Goal: Check status: Check status

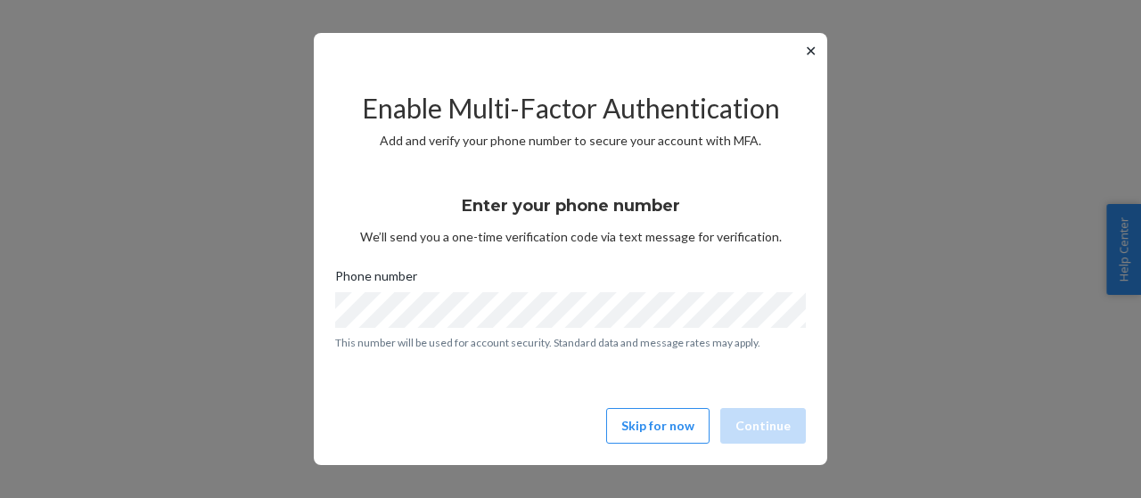
click at [809, 53] on button "✕" at bounding box center [810, 50] width 19 height 21
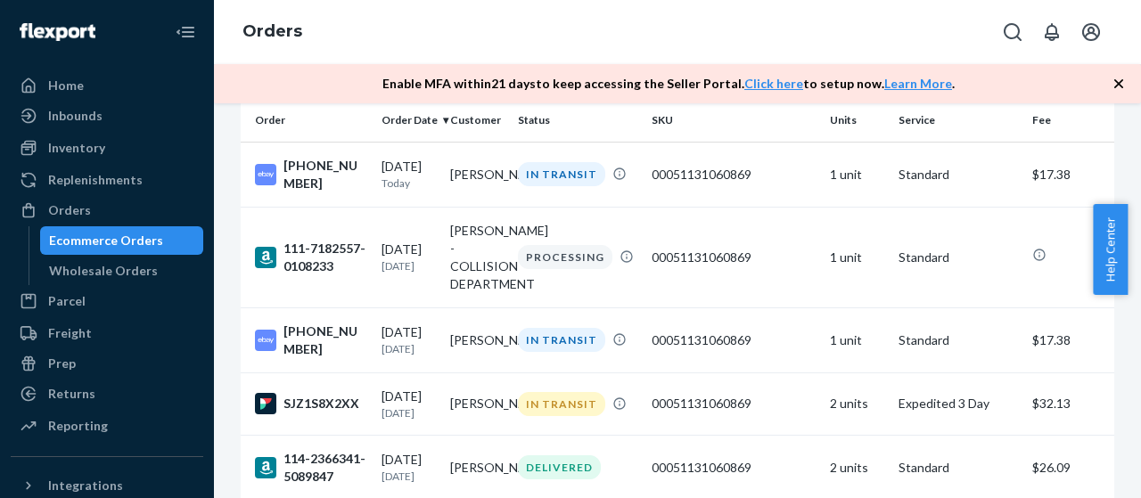
scroll to position [118, 0]
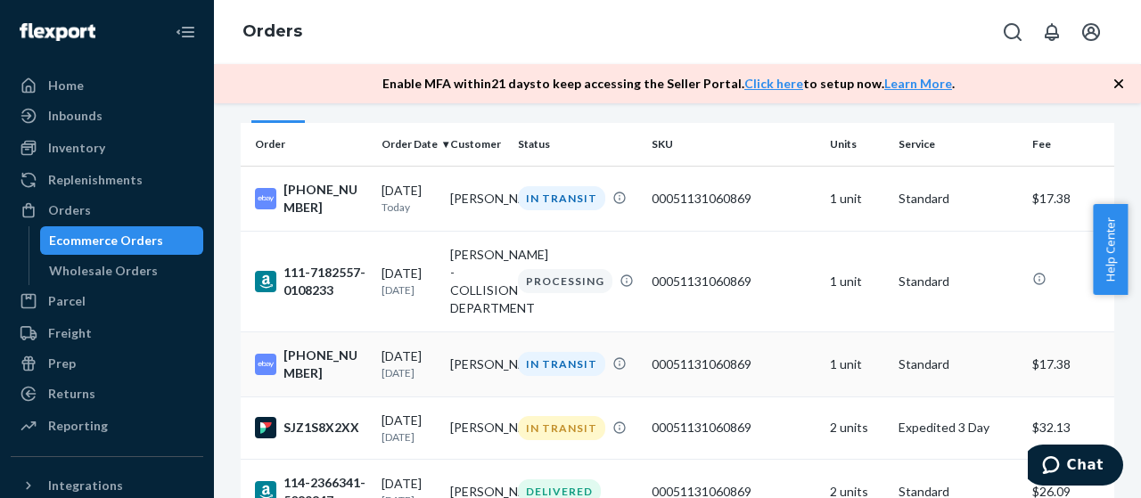
click at [462, 371] on td "[PERSON_NAME]" at bounding box center [477, 364] width 69 height 65
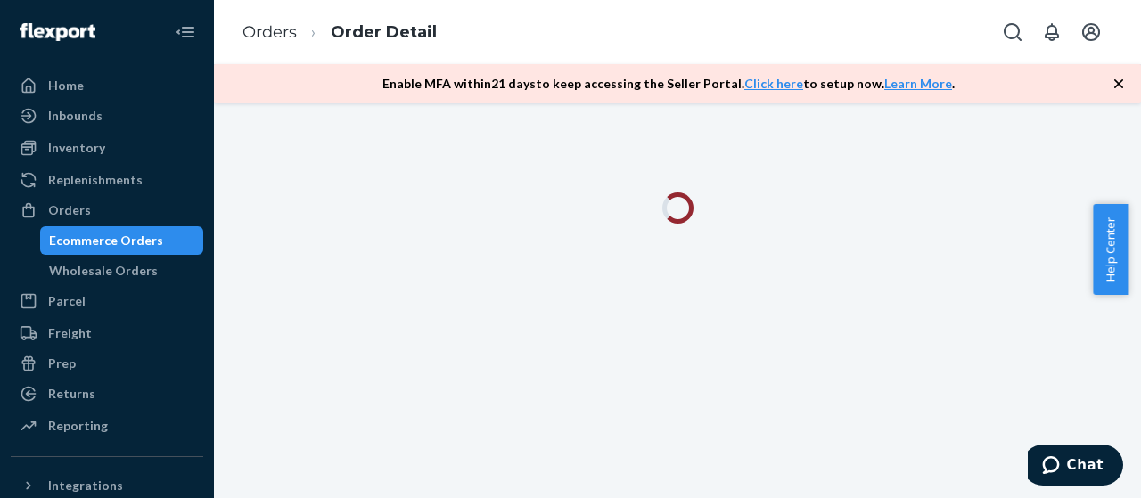
click at [1115, 85] on icon "button" at bounding box center [1119, 84] width 18 height 18
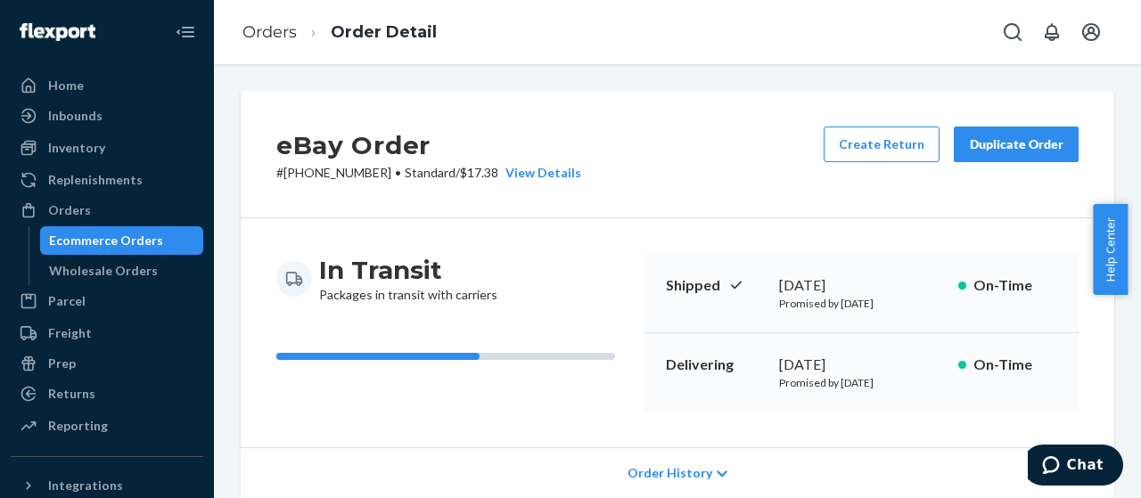
drag, startPoint x: 769, startPoint y: 286, endPoint x: 917, endPoint y: 288, distance: 148.0
click at [917, 288] on div "Shipped [DATE] Promised by [DATE] On-Time" at bounding box center [861, 293] width 434 height 79
copy div "[DATE]"
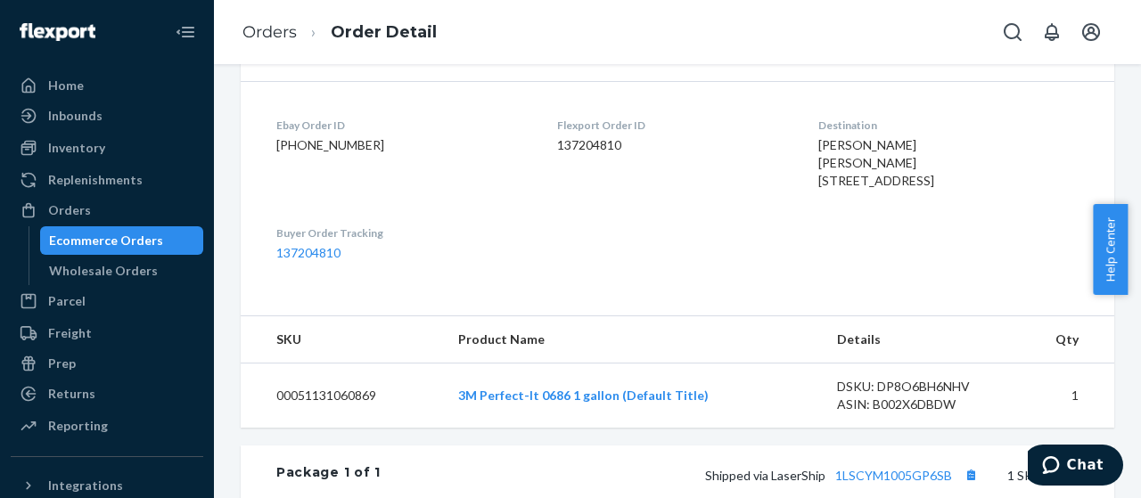
scroll to position [422, 0]
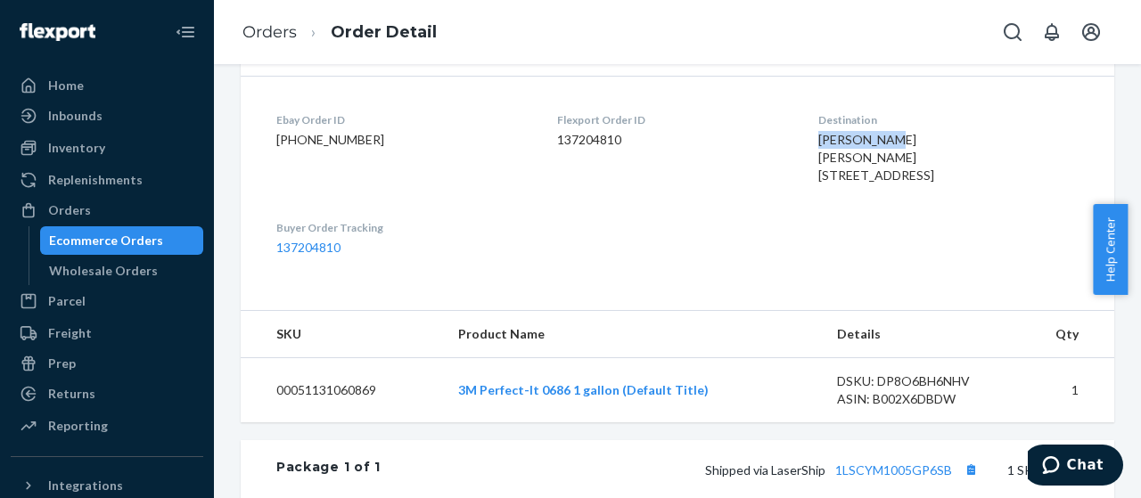
drag, startPoint x: 779, startPoint y: 137, endPoint x: 865, endPoint y: 139, distance: 86.5
click at [865, 139] on dl "Ebay Order ID [PHONE_NUMBER] Flexport Order ID 137204810 Destination [PERSON_NA…" at bounding box center [677, 184] width 873 height 217
copy span "[PERSON_NAME]"
drag, startPoint x: 780, startPoint y: 187, endPoint x: 933, endPoint y: 193, distance: 153.4
click at [933, 193] on dl "Ebay Order ID [PHONE_NUMBER] Flexport Order ID 137204810 Destination [PERSON_NA…" at bounding box center [677, 184] width 873 height 217
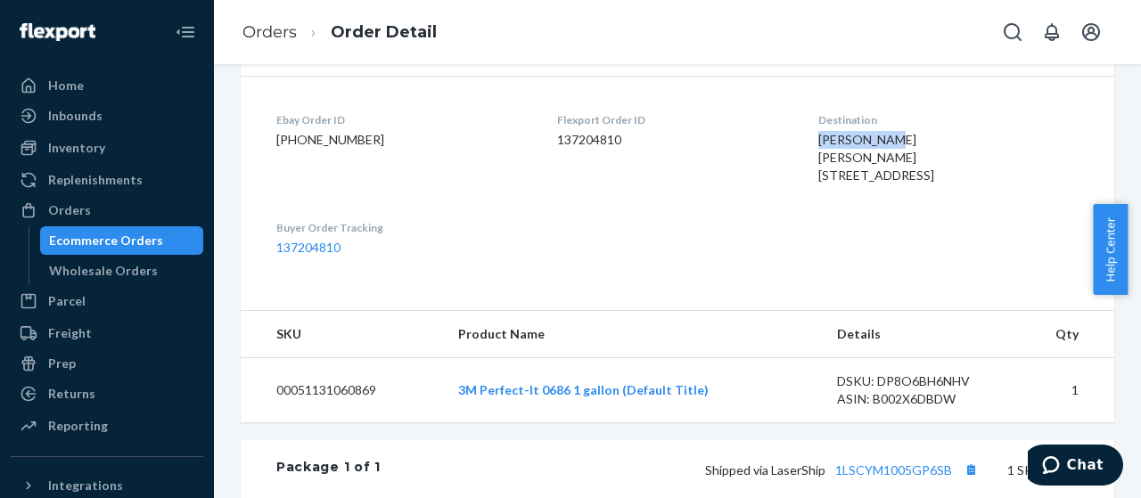
copy span "[GEOGRAPHIC_DATA]-4330"
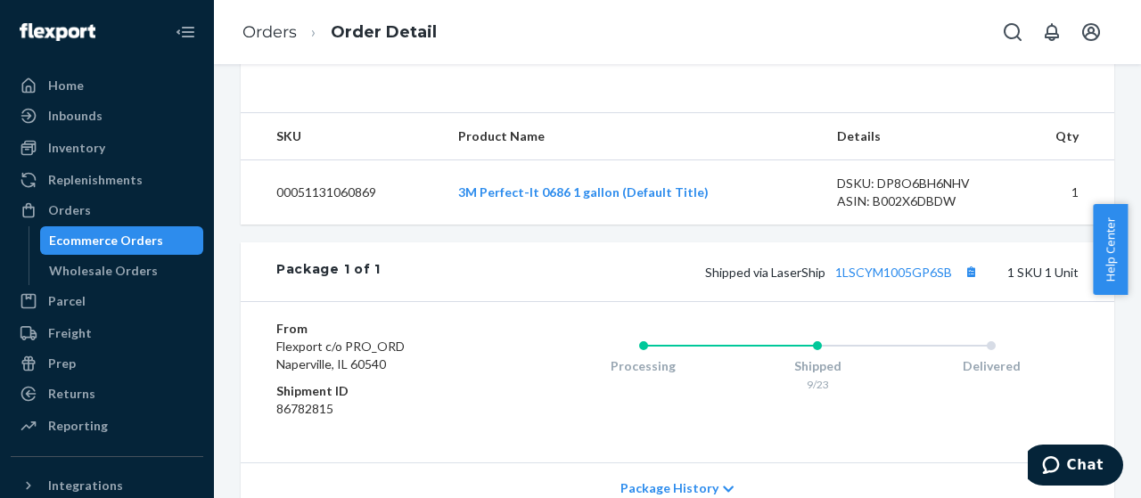
scroll to position [648, 0]
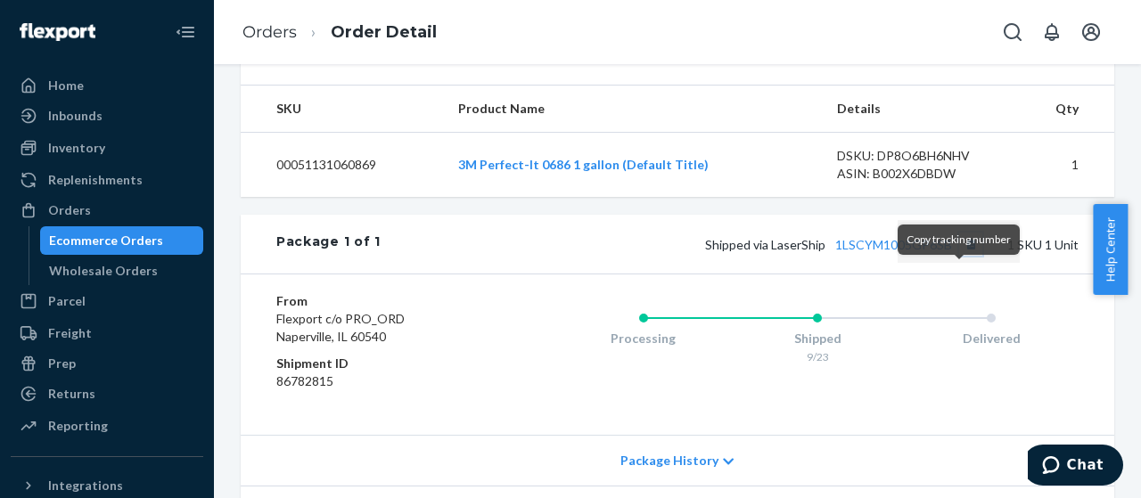
click at [959, 256] on button "Copy tracking number" at bounding box center [970, 244] width 23 height 23
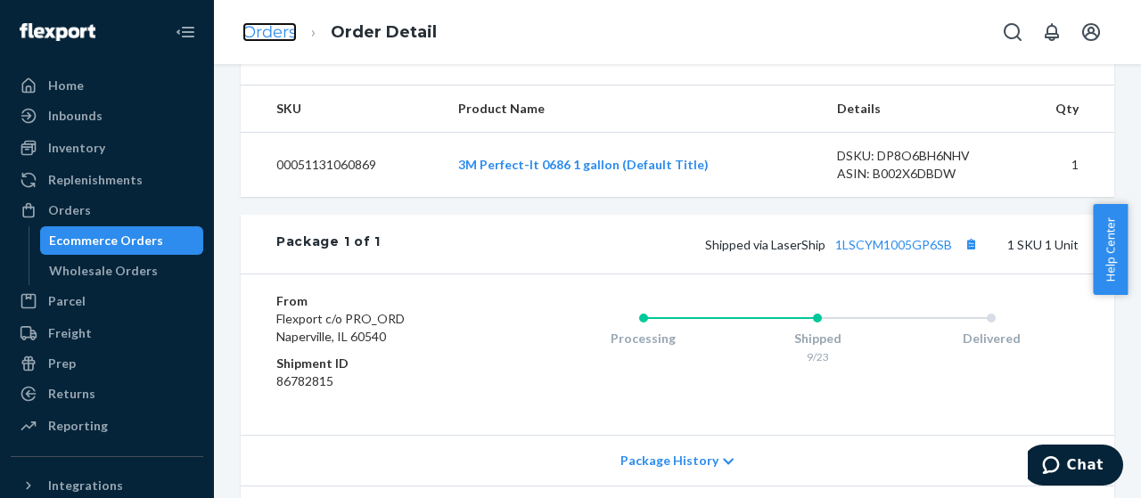
click at [279, 31] on link "Orders" at bounding box center [269, 32] width 54 height 20
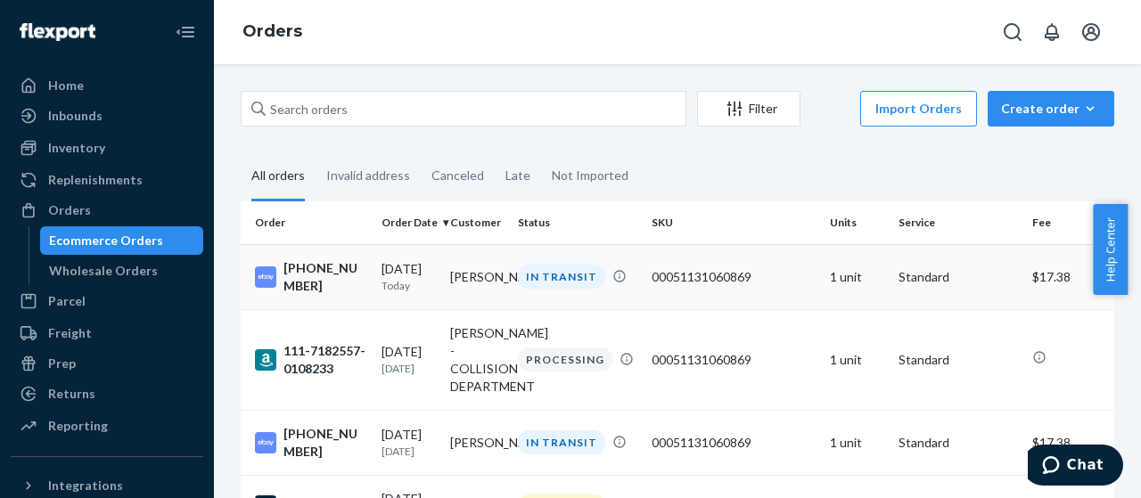
click at [480, 274] on td "[PERSON_NAME]" at bounding box center [477, 276] width 69 height 65
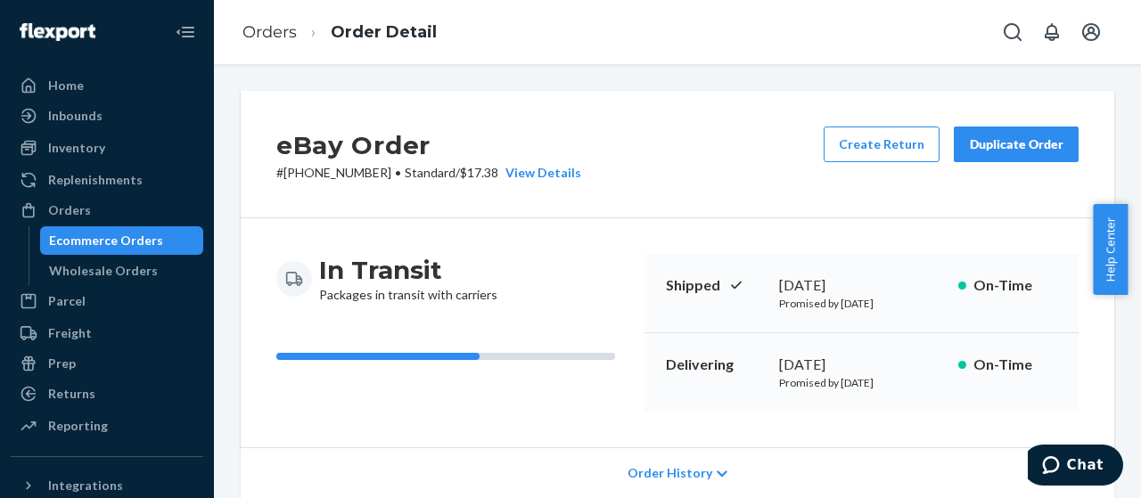
drag, startPoint x: 767, startPoint y: 283, endPoint x: 908, endPoint y: 284, distance: 140.8
click at [908, 284] on div "Shipped [DATE] Promised by [DATE] On-Time" at bounding box center [861, 293] width 434 height 79
copy div "[DATE]"
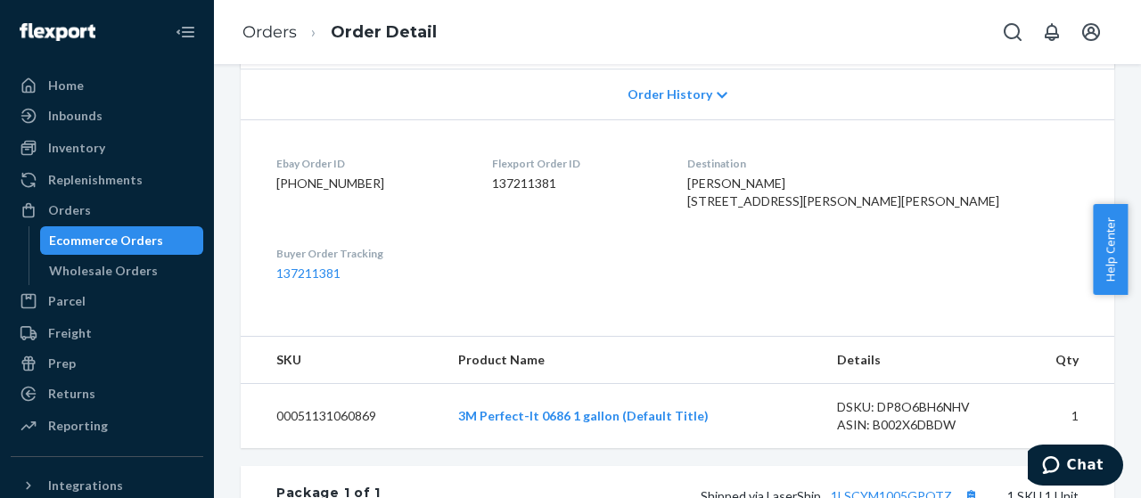
scroll to position [393, 0]
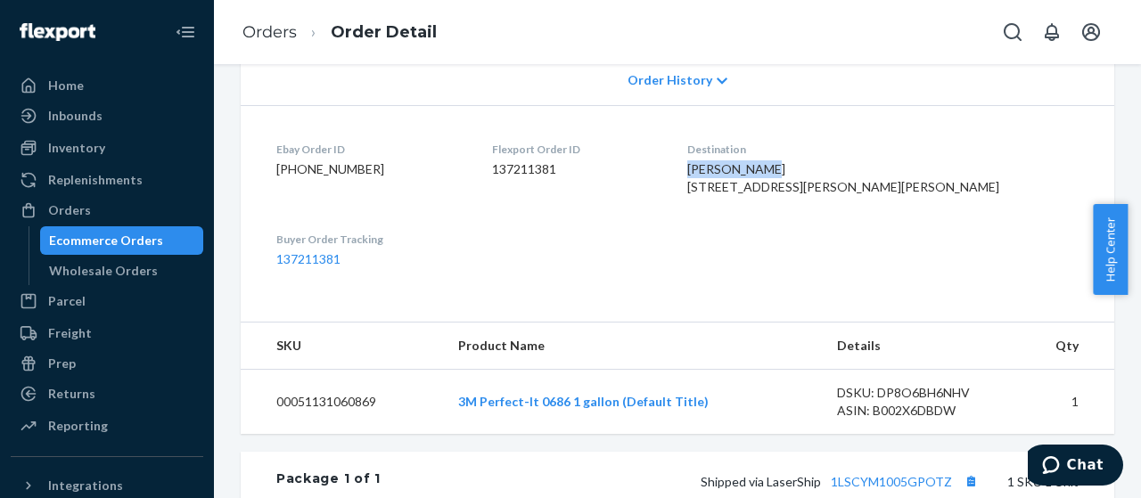
drag, startPoint x: 786, startPoint y: 165, endPoint x: 897, endPoint y: 175, distance: 111.8
click at [897, 175] on dl "Ebay Order ID [PHONE_NUMBER] Flexport Order ID 137211381 Destination [PERSON_NA…" at bounding box center [677, 204] width 873 height 199
copy span "[PERSON_NAME]"
drag, startPoint x: 790, startPoint y: 209, endPoint x: 934, endPoint y: 199, distance: 144.8
click at [934, 199] on dl "Ebay Order ID [PHONE_NUMBER] Flexport Order ID 137211381 Destination [PERSON_NA…" at bounding box center [677, 204] width 873 height 199
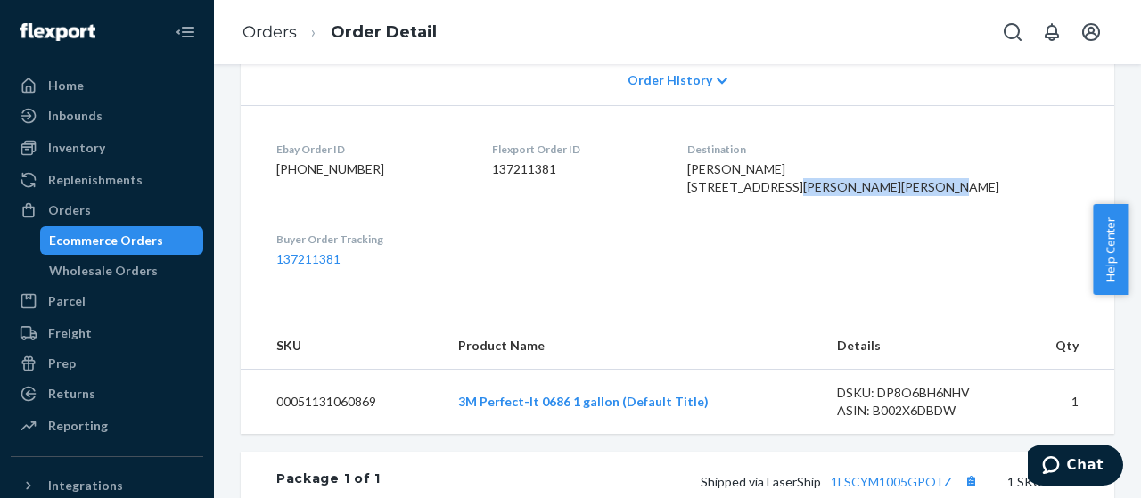
copy span "[GEOGRAPHIC_DATA]-6116"
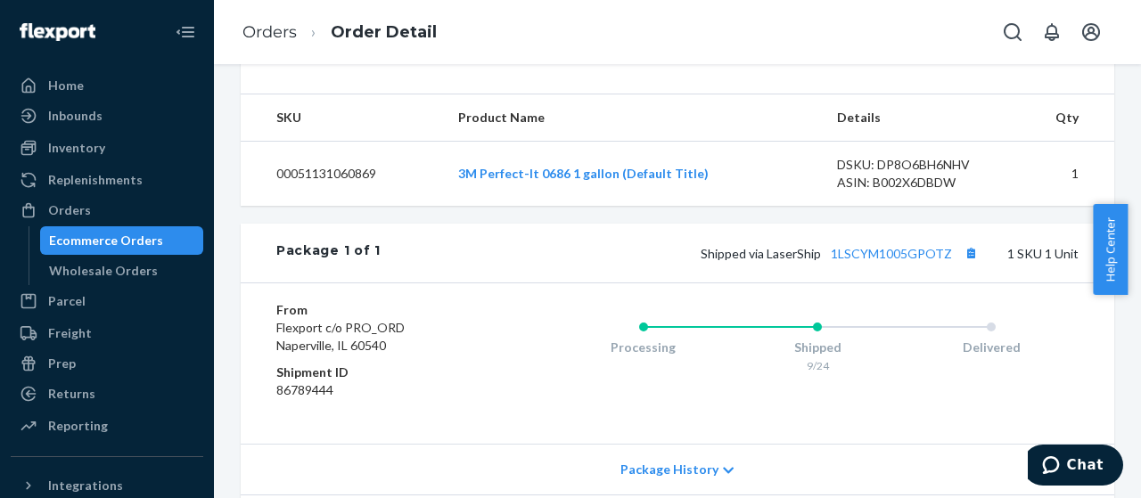
scroll to position [623, 0]
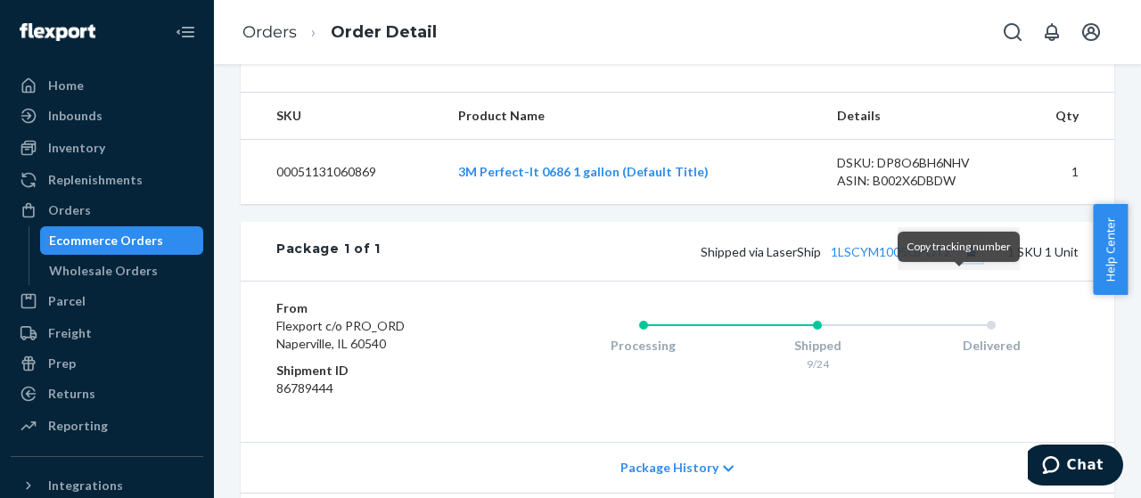
click at [959, 263] on button "Copy tracking number" at bounding box center [970, 251] width 23 height 23
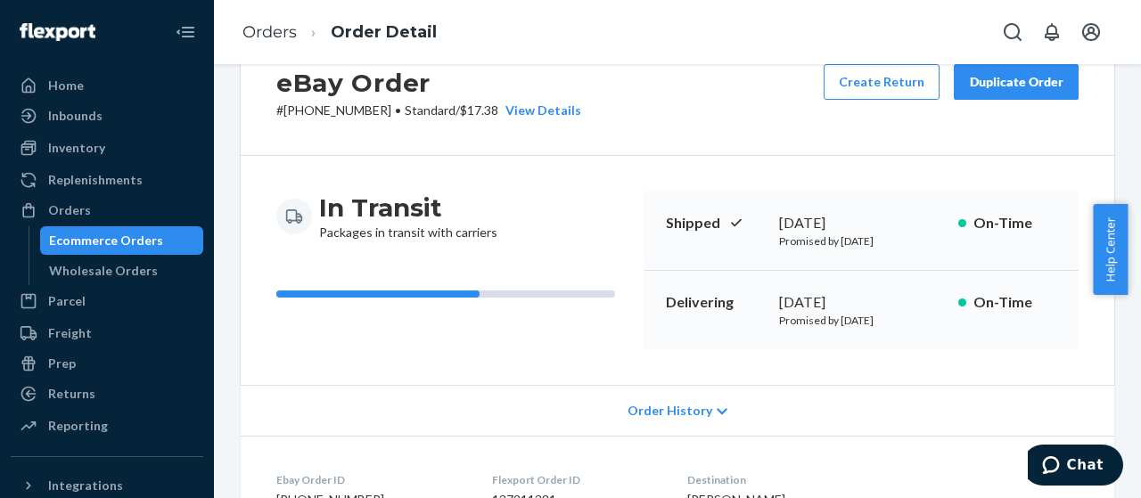
scroll to position [0, 0]
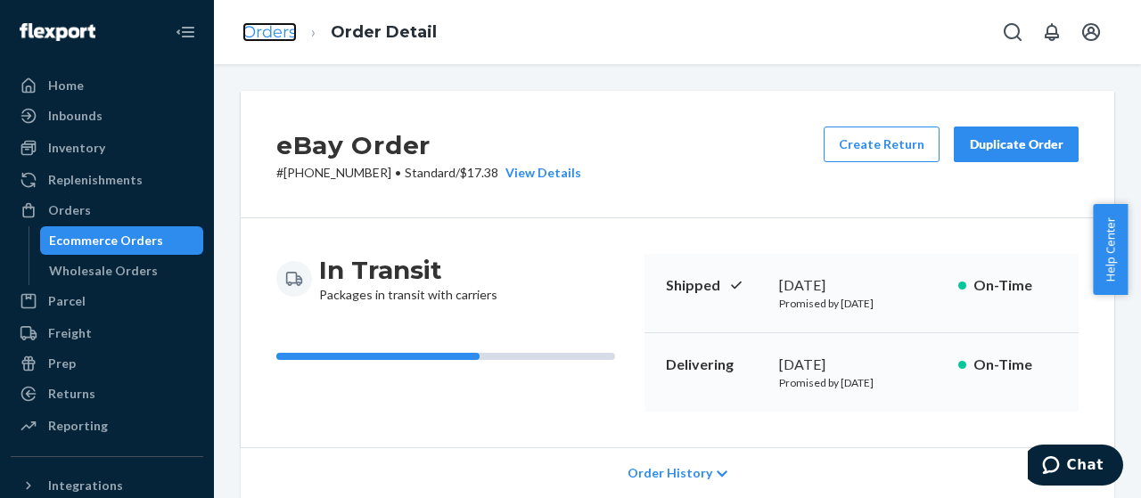
click at [266, 38] on link "Orders" at bounding box center [269, 32] width 54 height 20
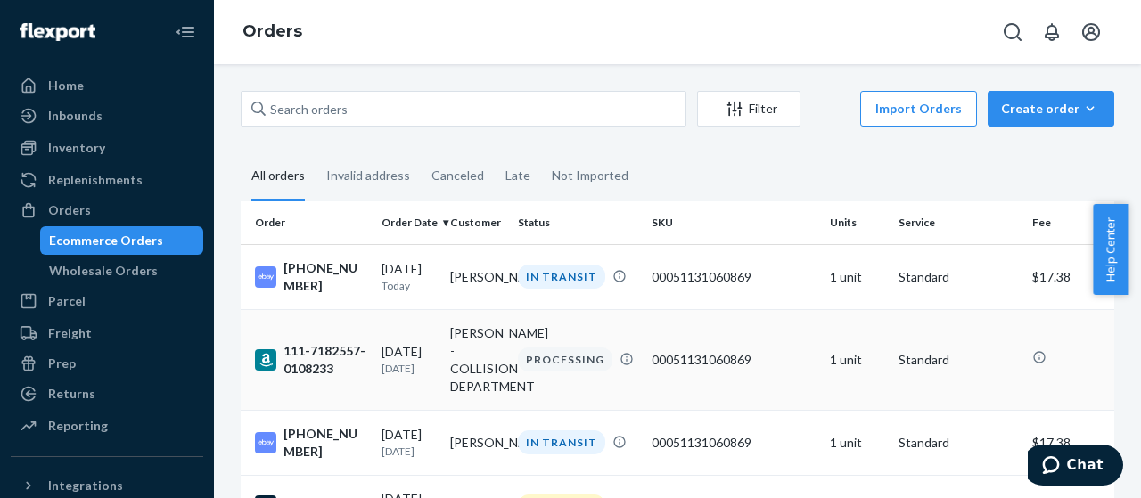
click at [481, 355] on td "[PERSON_NAME] - COLLISION DEPARTMENT" at bounding box center [477, 359] width 69 height 101
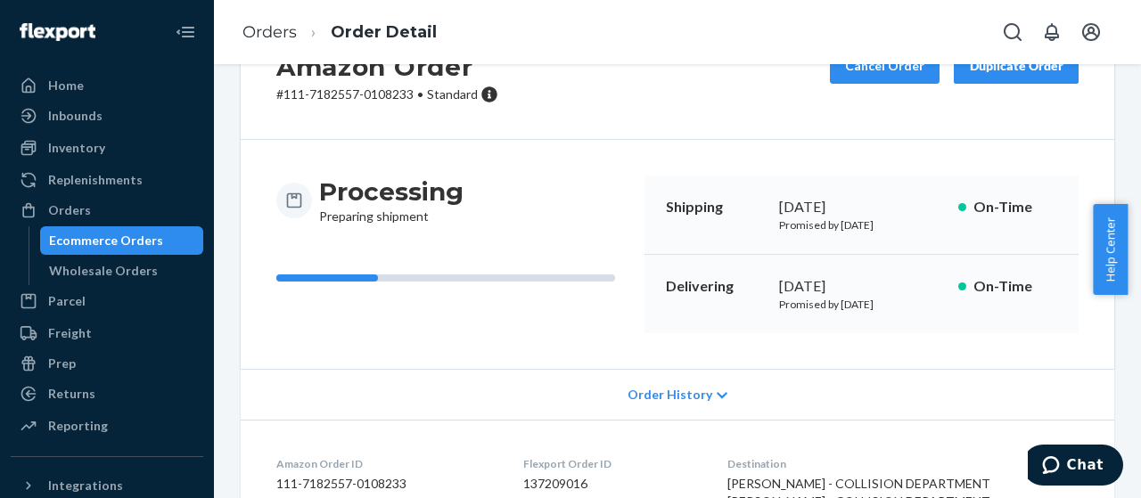
scroll to position [83, 0]
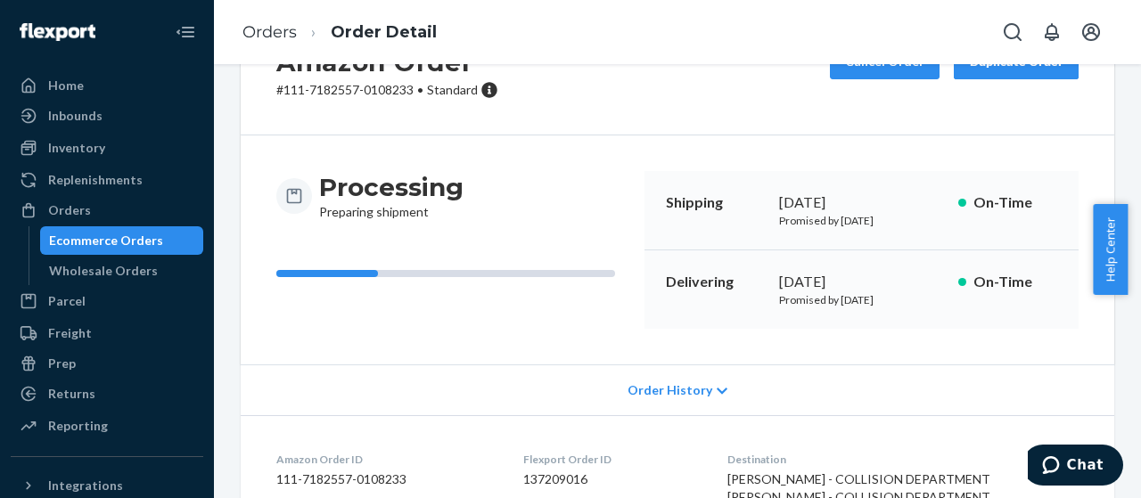
drag, startPoint x: 762, startPoint y: 200, endPoint x: 911, endPoint y: 204, distance: 148.9
click at [911, 204] on div "Shipping [DATE] Promised by [DATE] On-Time" at bounding box center [861, 210] width 434 height 79
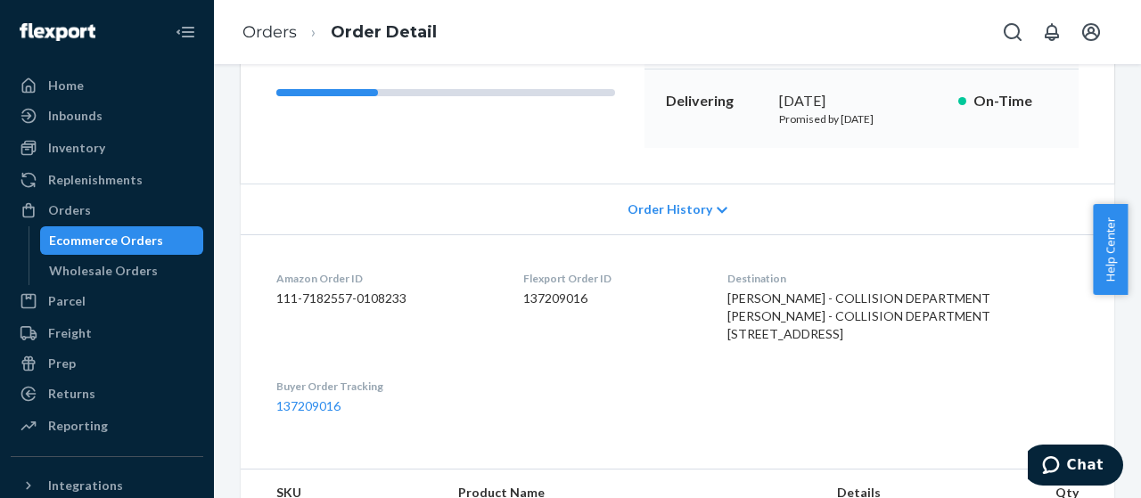
scroll to position [273, 0]
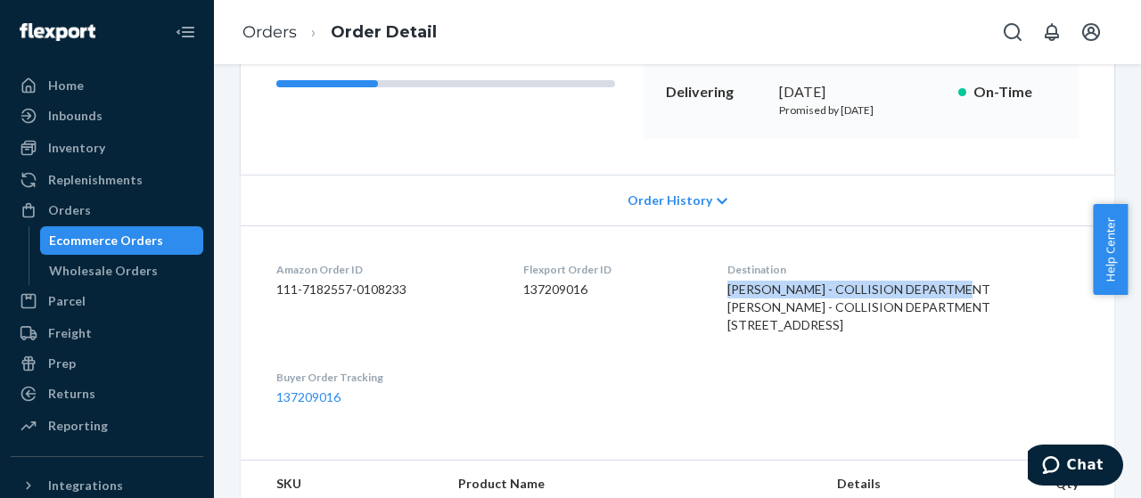
drag, startPoint x: 734, startPoint y: 283, endPoint x: 1021, endPoint y: 287, distance: 287.0
click at [1021, 287] on dl "Amazon Order ID 111-7182557-0108233 Flexport Order ID 137209016 Destination [PE…" at bounding box center [677, 333] width 873 height 217
copy span "[PERSON_NAME] - COLLISION DEPARTMENT"
drag, startPoint x: 734, startPoint y: 343, endPoint x: 911, endPoint y: 339, distance: 176.5
click at [911, 339] on dl "Amazon Order ID 111-7182557-0108233 Flexport Order ID 137209016 Destination [PE…" at bounding box center [677, 333] width 873 height 217
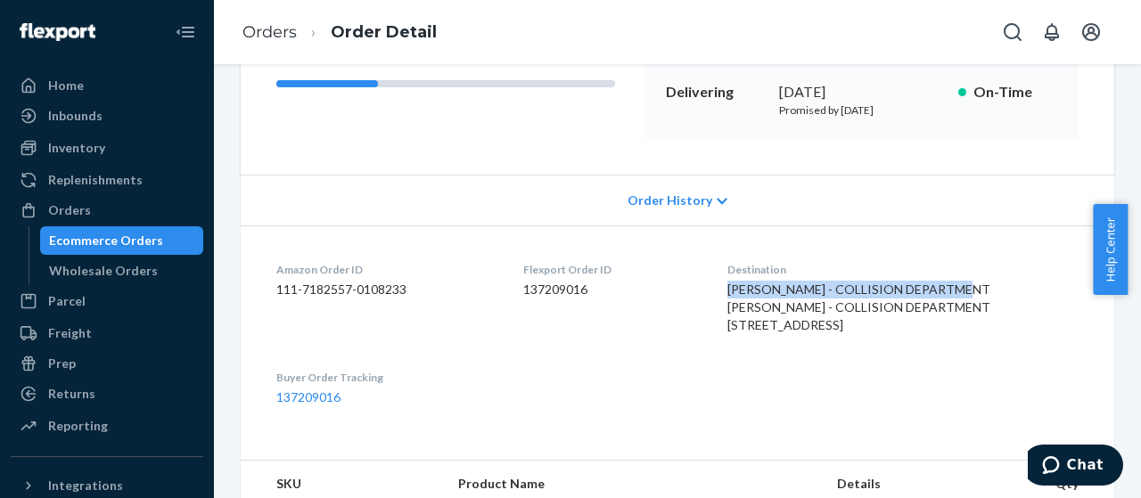
copy span "[GEOGRAPHIC_DATA], SC 29169-6839"
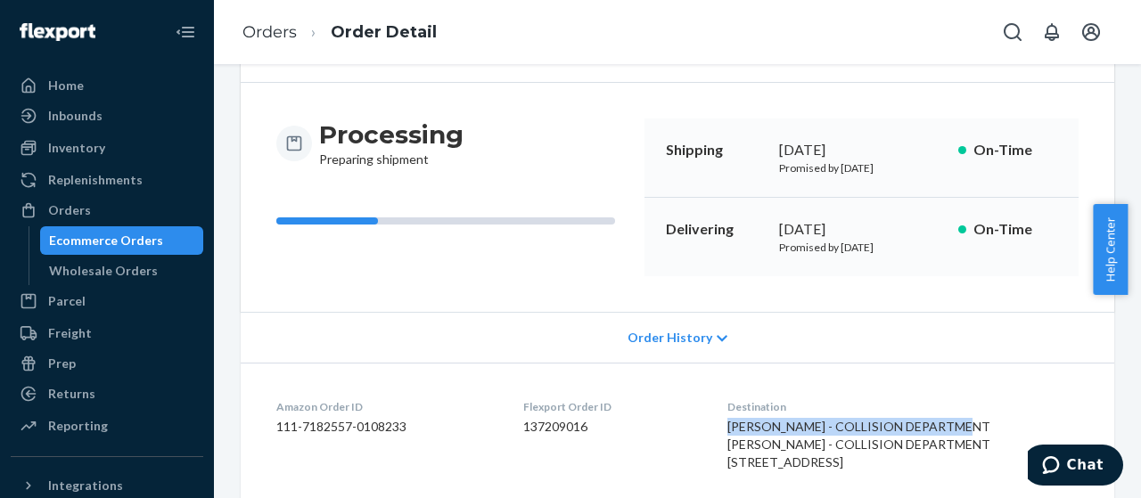
scroll to position [0, 0]
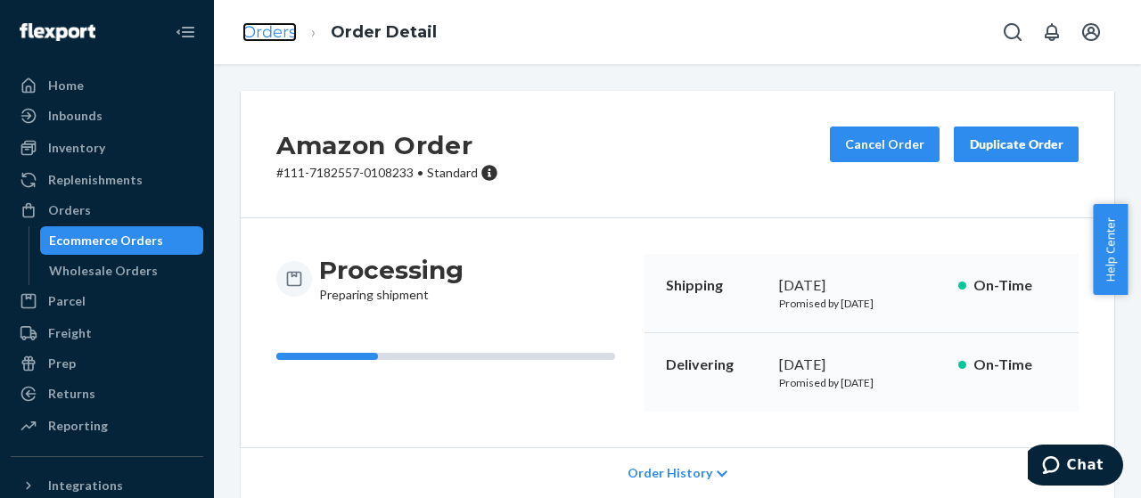
click at [280, 38] on link "Orders" at bounding box center [269, 32] width 54 height 20
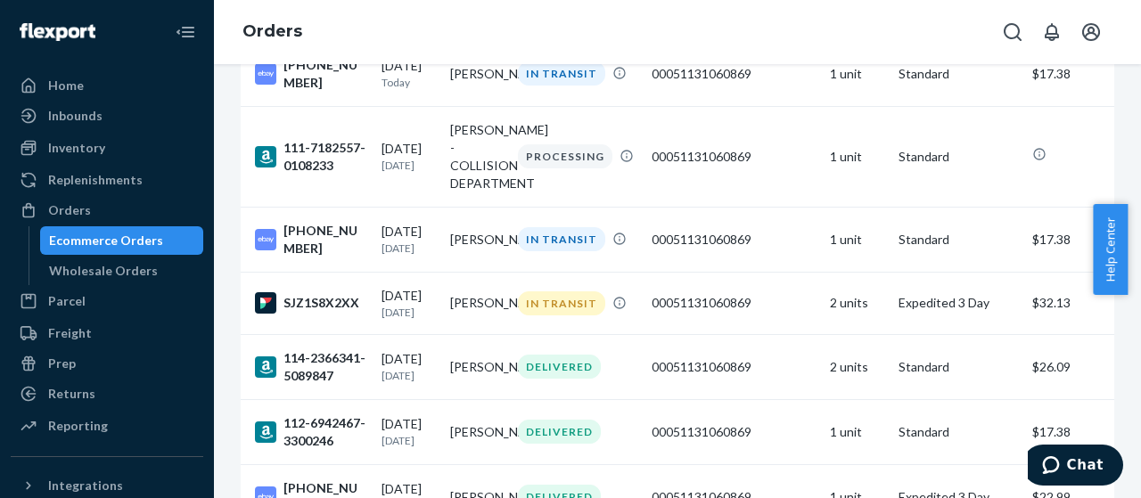
scroll to position [256, 0]
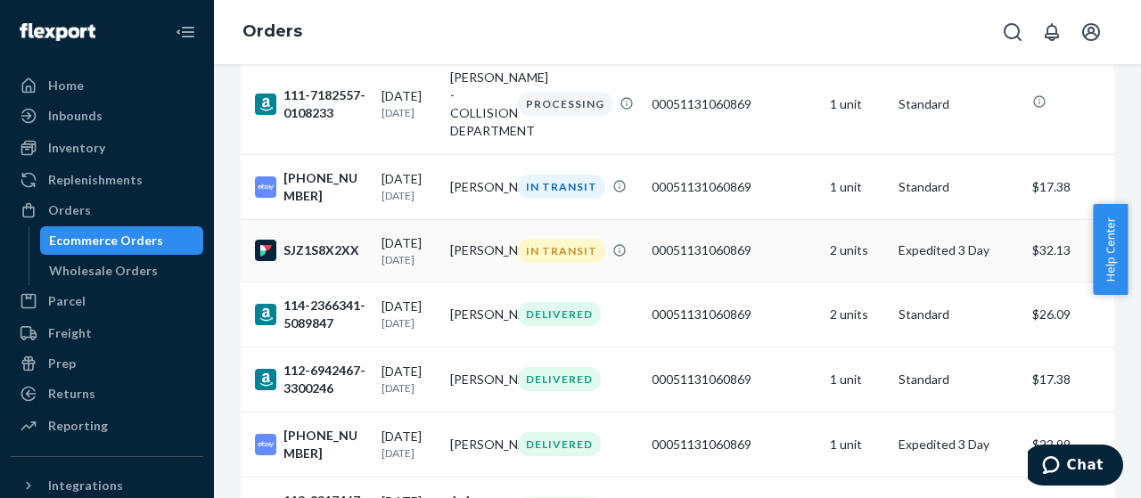
click at [470, 265] on td "[PERSON_NAME]" at bounding box center [477, 250] width 69 height 62
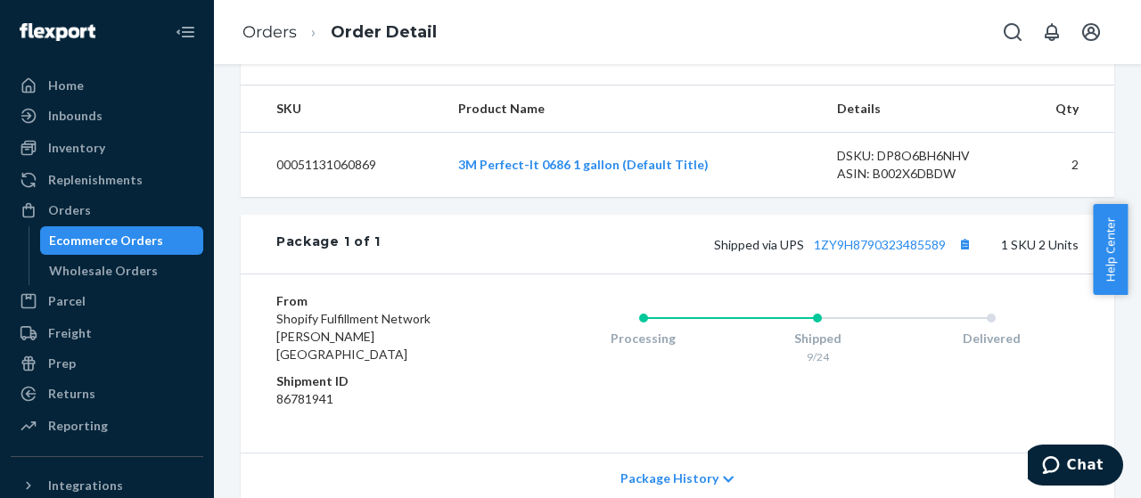
scroll to position [588, 0]
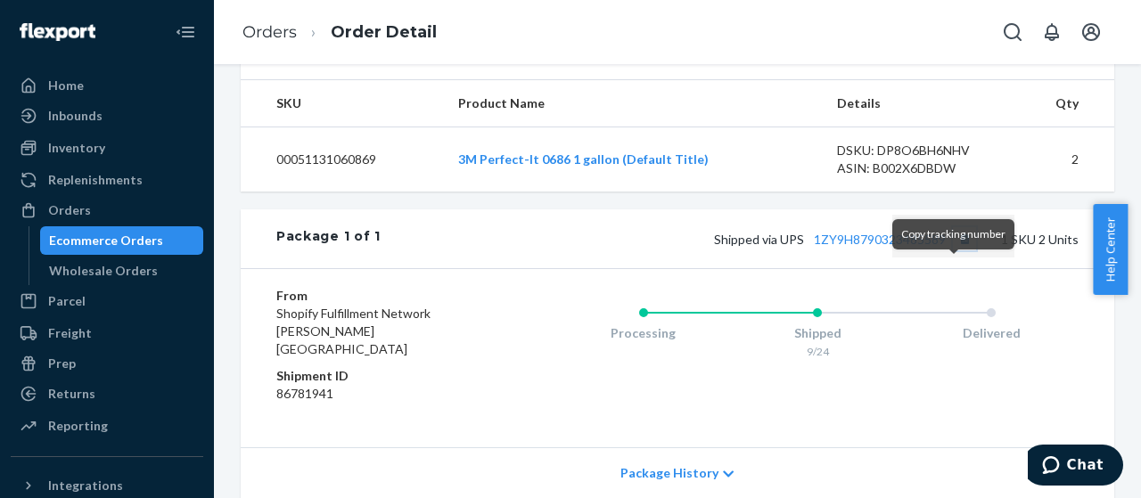
click at [953, 250] on button "Copy tracking number" at bounding box center [964, 238] width 23 height 23
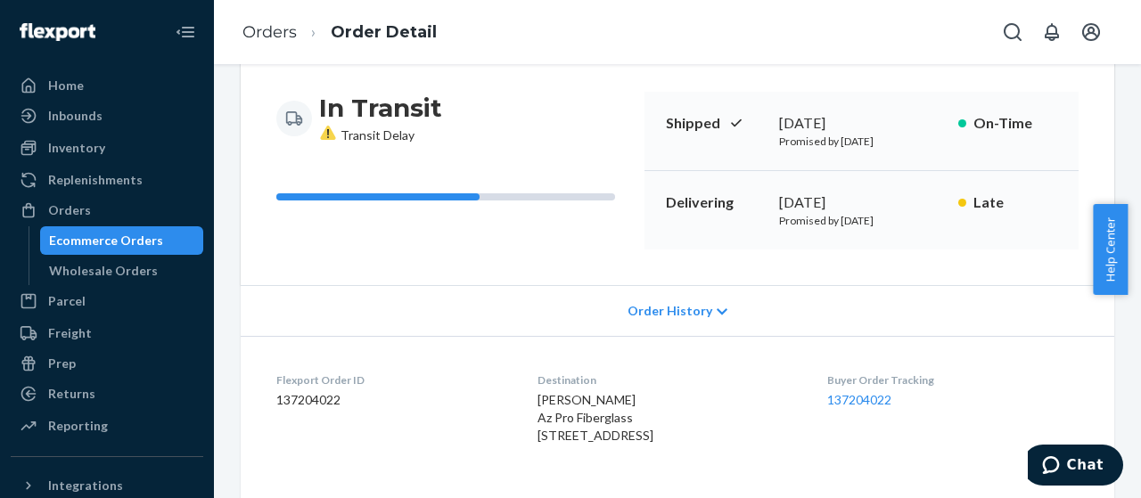
scroll to position [0, 0]
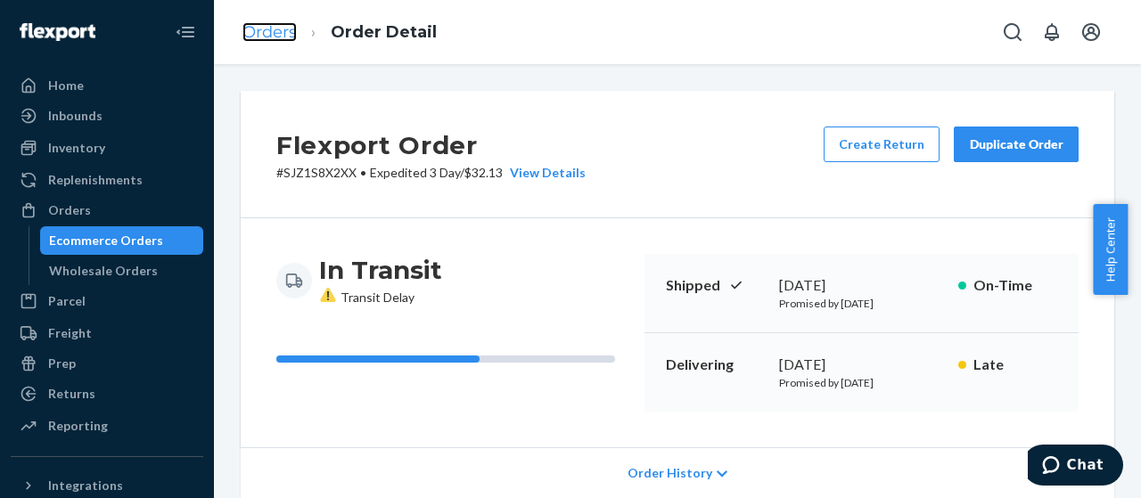
click at [254, 26] on link "Orders" at bounding box center [269, 32] width 54 height 20
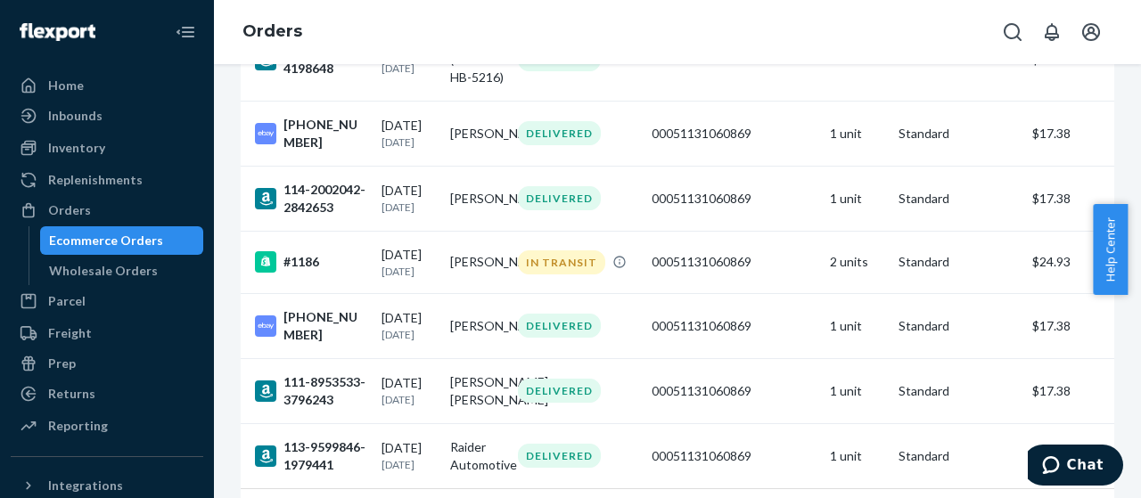
scroll to position [1453, 0]
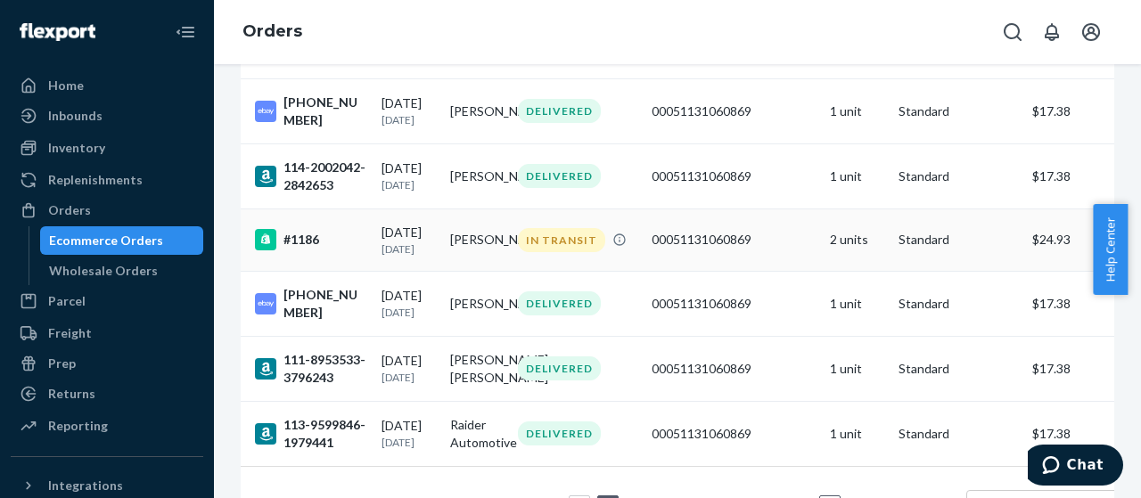
click at [471, 271] on td "[PERSON_NAME]" at bounding box center [477, 240] width 69 height 62
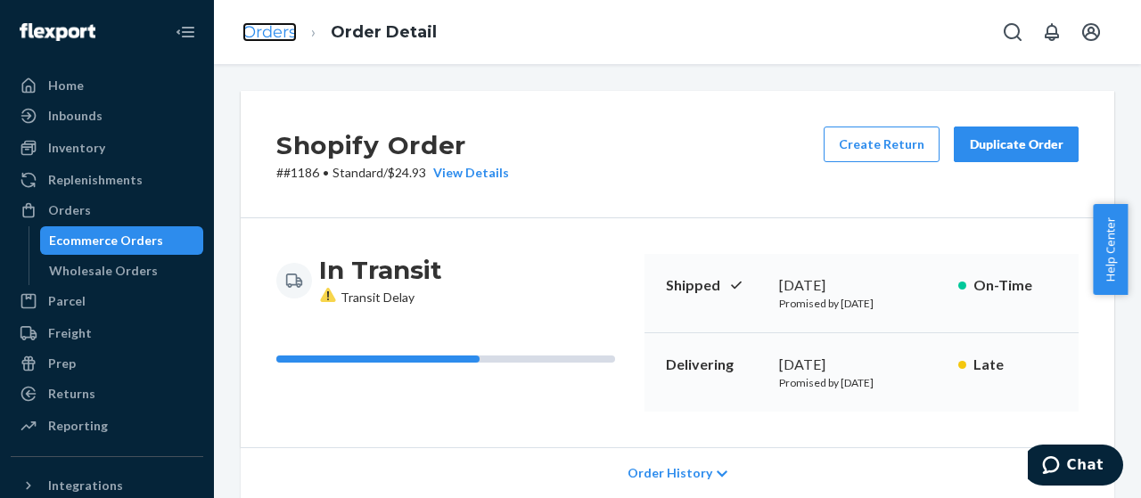
click at [250, 28] on link "Orders" at bounding box center [269, 32] width 54 height 20
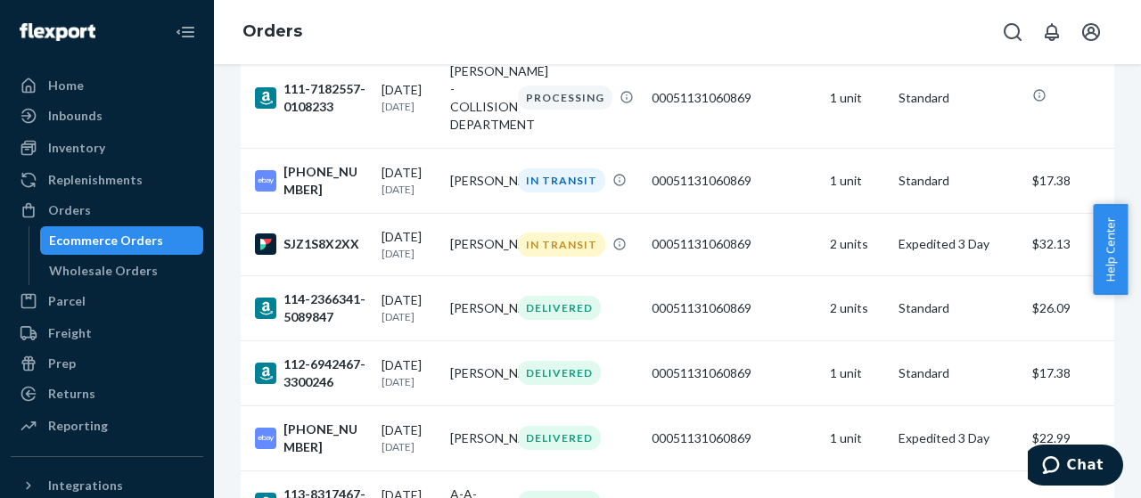
scroll to position [266, 0]
